Goal: Find specific page/section: Find specific page/section

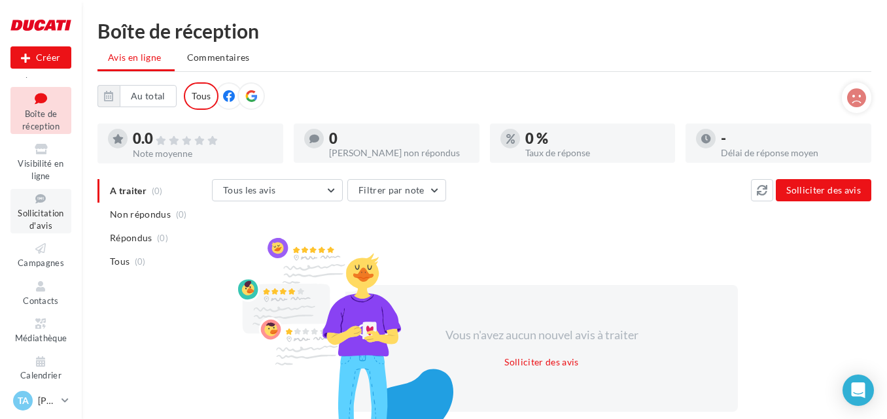
scroll to position [76, 0]
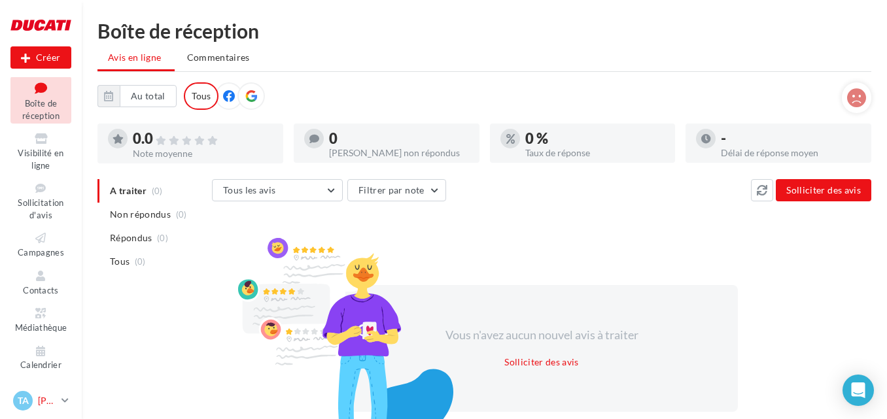
click at [51, 400] on p "[PERSON_NAME]" at bounding box center [47, 400] width 18 height 13
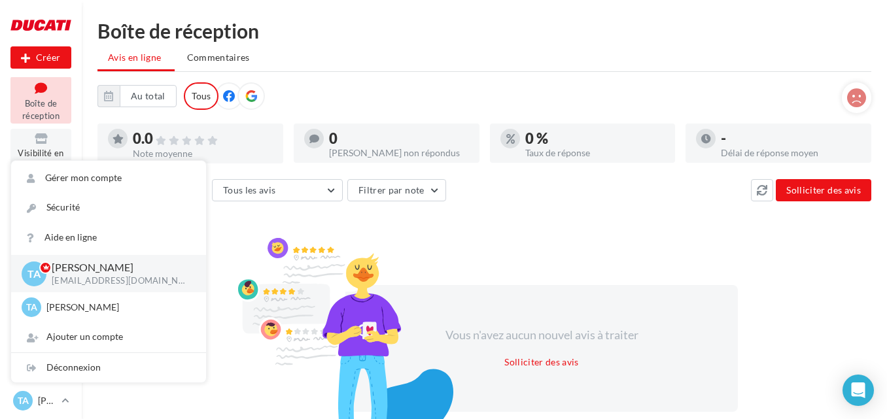
click at [43, 135] on icon at bounding box center [40, 138] width 53 height 15
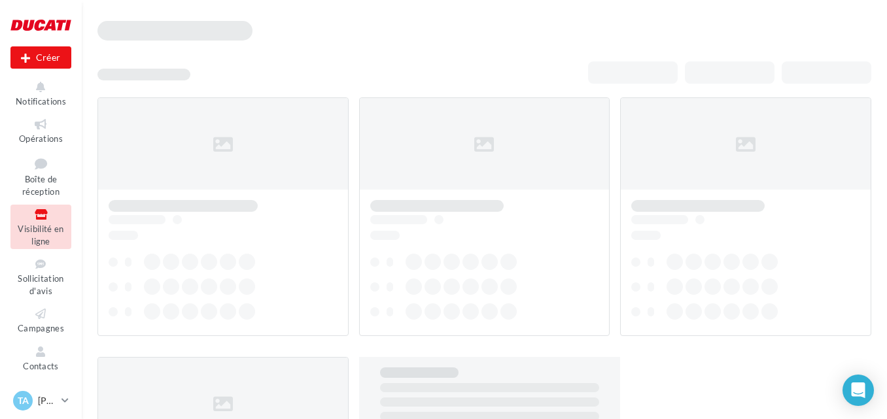
click at [36, 124] on icon at bounding box center [40, 124] width 53 height 15
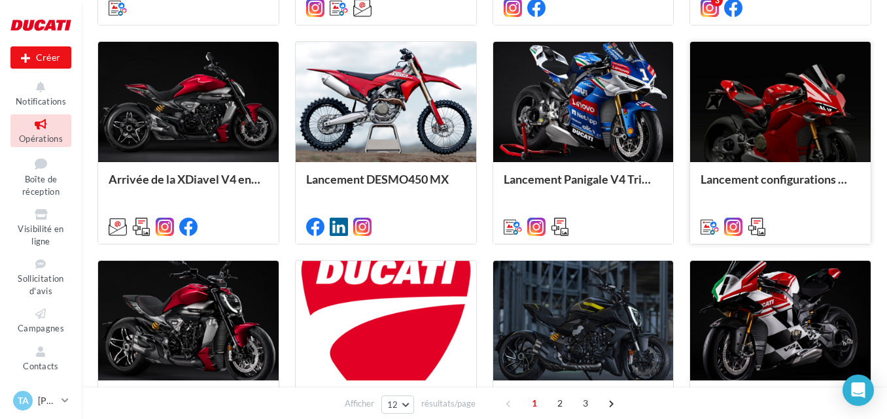
scroll to position [589, 0]
